Goal: Navigation & Orientation: Find specific page/section

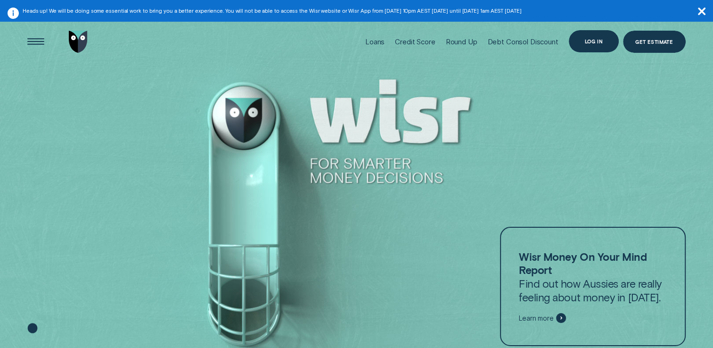
click at [589, 45] on div "Log in" at bounding box center [594, 41] width 50 height 23
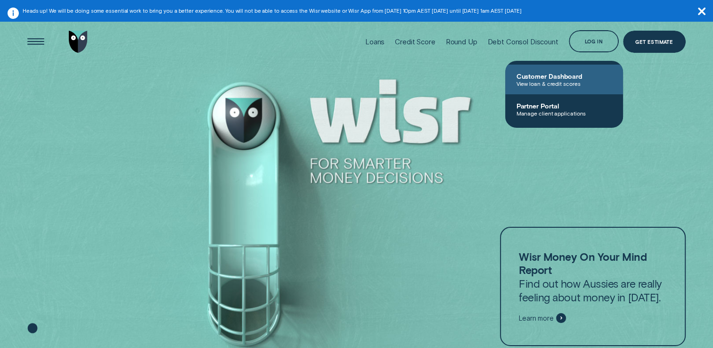
click at [544, 85] on span "View loan & credit scores" at bounding box center [563, 83] width 95 height 7
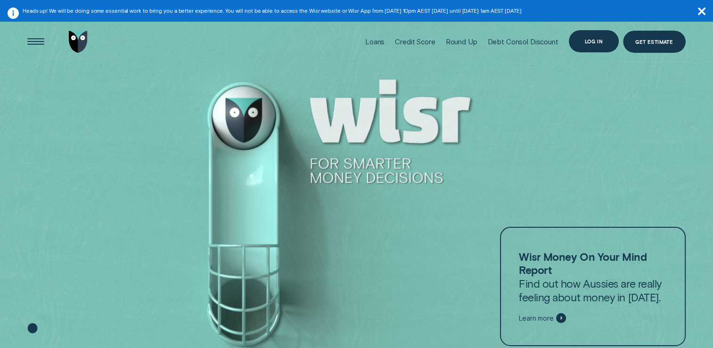
click at [592, 44] on div "Log in" at bounding box center [594, 41] width 50 height 23
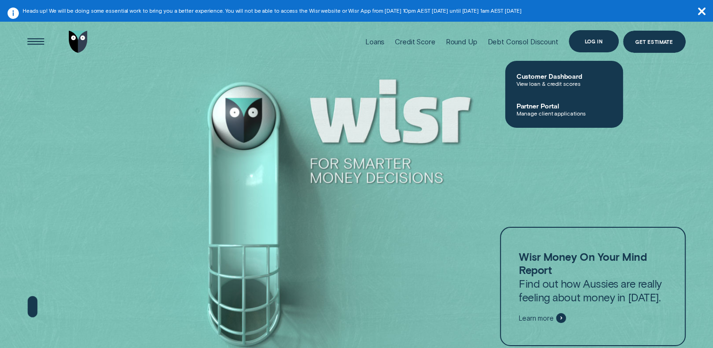
click at [590, 40] on div "Log in" at bounding box center [593, 41] width 18 height 4
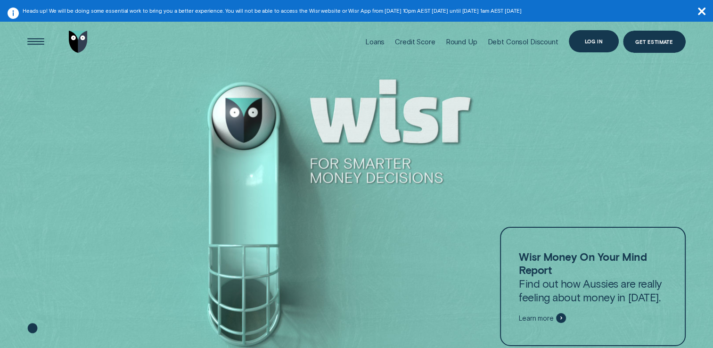
click at [598, 46] on div "Log in" at bounding box center [594, 41] width 50 height 23
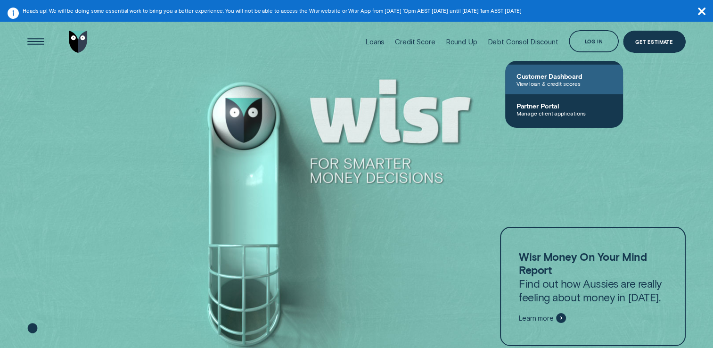
click at [538, 85] on span "View loan & credit scores" at bounding box center [563, 83] width 95 height 7
